Goal: Transaction & Acquisition: Purchase product/service

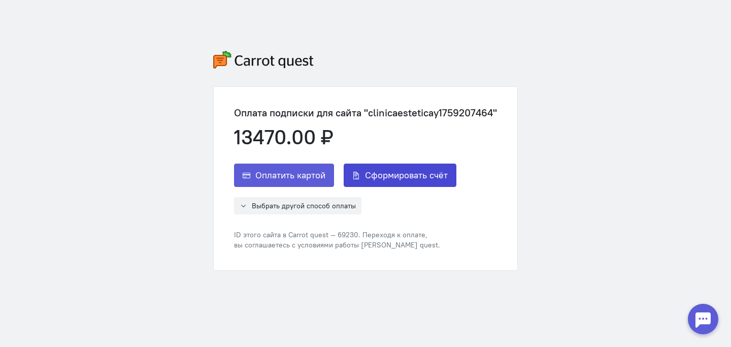
click at [405, 181] on span "Сформировать счёт" at bounding box center [406, 175] width 83 height 12
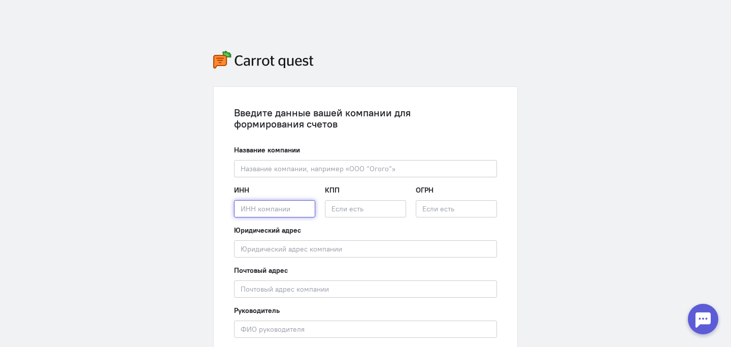
click at [267, 207] on input "text" at bounding box center [274, 208] width 81 height 17
paste input "7453362330"
type input "7453362330"
click at [497, 187] on div "Введите данные вашей компании для формирования счетов Название компании Введите…" at bounding box center [365, 238] width 303 height 303
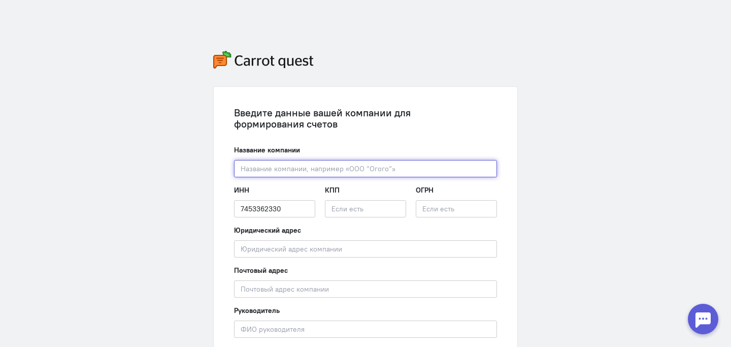
click at [430, 173] on input "text" at bounding box center [365, 168] width 263 height 17
paste input "Общество с ограниченной ответственностью «КЛИНИКА ДОКТОРА [PERSON_NAME]»"
drag, startPoint x: 384, startPoint y: 169, endPoint x: 216, endPoint y: 160, distance: 168.7
click at [216, 160] on div "Введите данные вашей компании для формирования счетов Название компании Обществ…" at bounding box center [365, 238] width 303 height 303
type input "ООО «КЛИНИКА ДОКТОРА [PERSON_NAME]»"
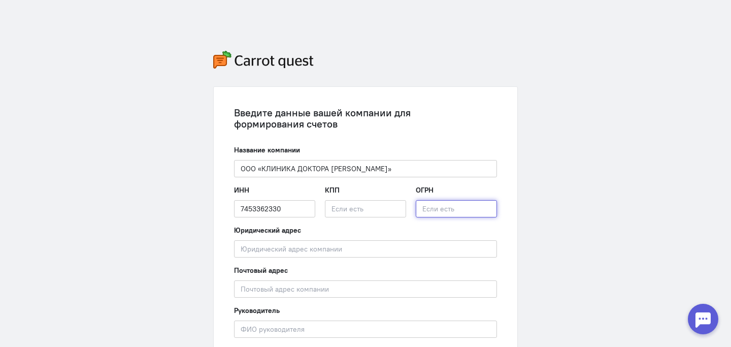
click at [425, 208] on input "text" at bounding box center [456, 208] width 81 height 17
paste input "1247400032770"
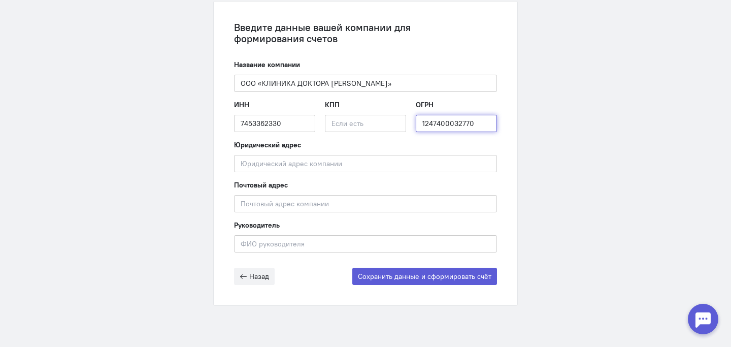
scroll to position [95, 0]
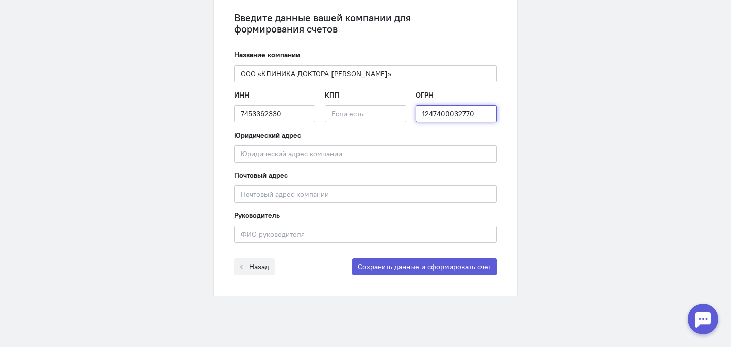
type input "1247400032770"
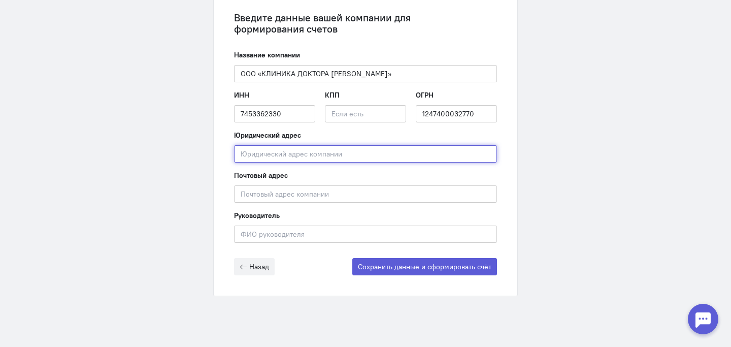
click at [331, 154] on input "text" at bounding box center [365, 153] width 263 height 17
paste input "[STREET_ADDRESS][PERSON_NAME]», помещение №9"
type input "[STREET_ADDRESS][PERSON_NAME]», помещение №9"
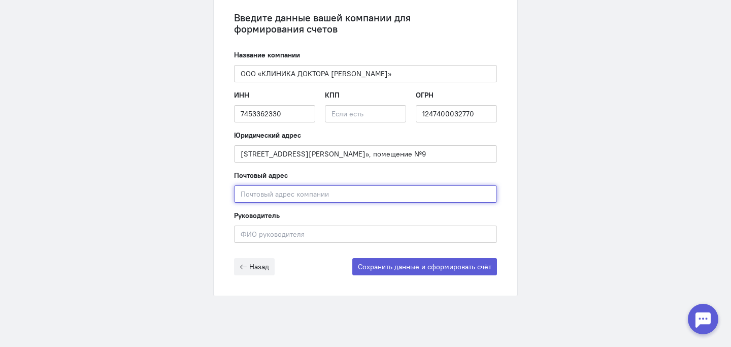
click at [336, 192] on input "text" at bounding box center [365, 193] width 263 height 17
paste input "[STREET_ADDRESS][PERSON_NAME]», помещение №9"
type input "[STREET_ADDRESS][PERSON_NAME]», помещение №9"
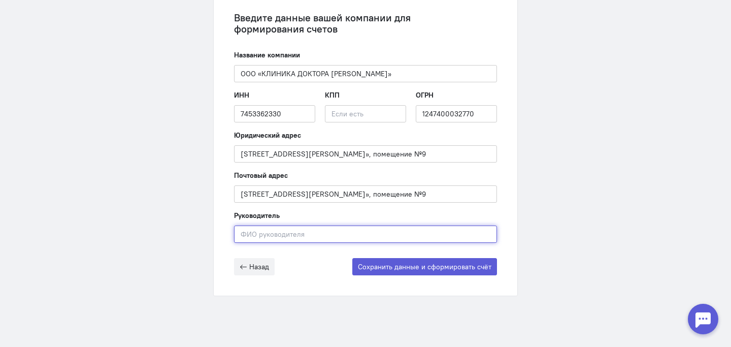
click at [315, 239] on input "text" at bounding box center [365, 233] width 263 height 17
paste input "[PERSON_NAME]С"
paste input ".С"
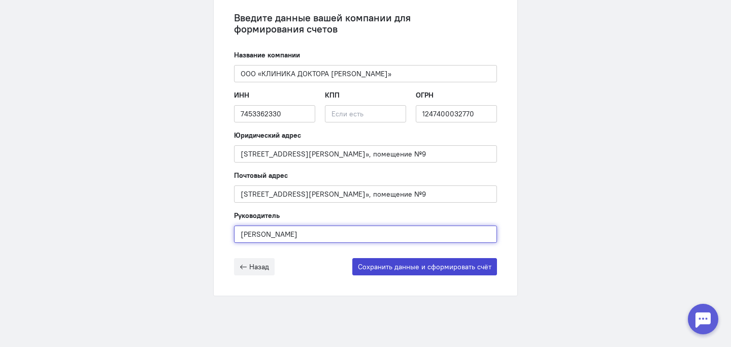
type input "[PERSON_NAME]"
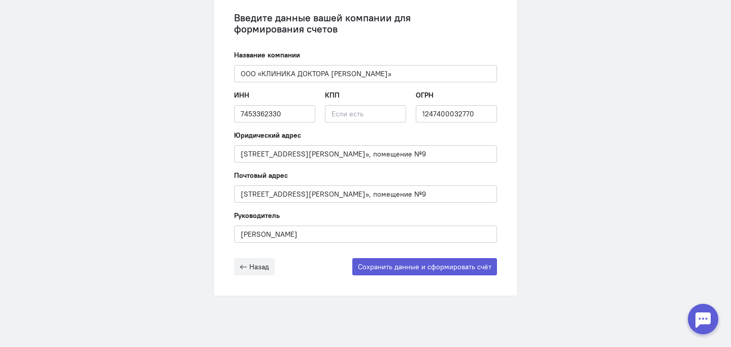
click at [434, 213] on div "Руководитель [PERSON_NAME] Введите ФИО руководителя" at bounding box center [365, 226] width 263 height 32
click at [439, 266] on button "Сохранить данные и сформировать счёт" at bounding box center [424, 266] width 145 height 17
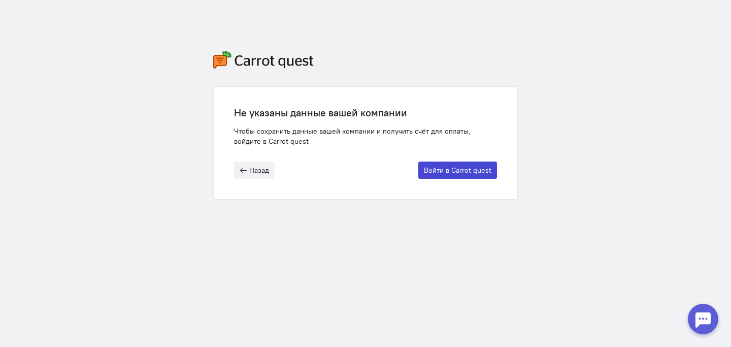
click at [441, 170] on button "Войти в Carrot quest" at bounding box center [457, 169] width 79 height 17
